Goal: Navigation & Orientation: Find specific page/section

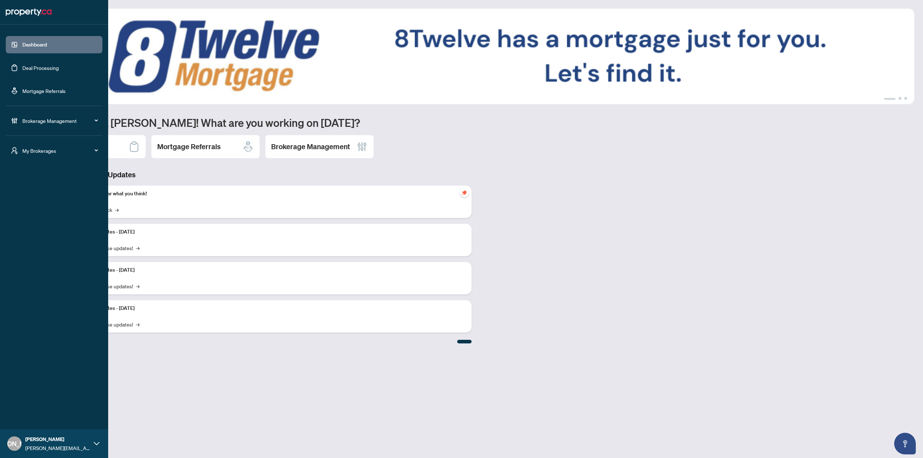
click at [22, 150] on div "My Brokerages" at bounding box center [54, 150] width 97 height 17
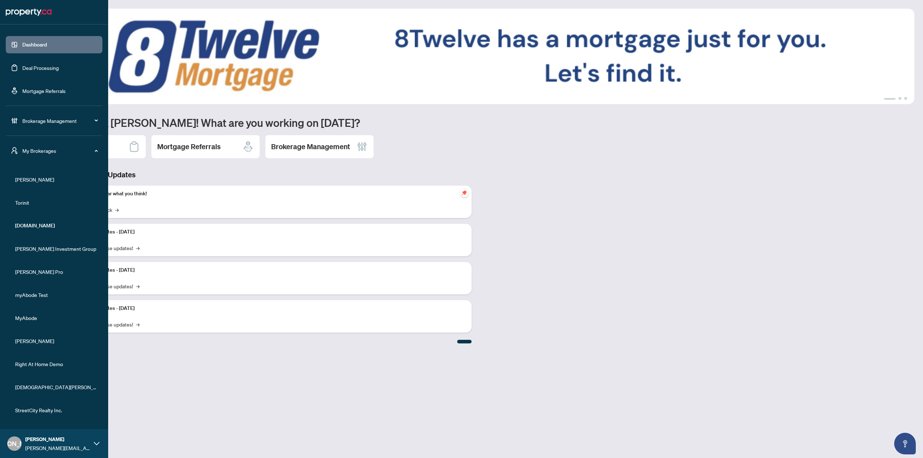
click at [34, 183] on span "[PERSON_NAME]" at bounding box center [56, 180] width 82 height 8
